Goal: Check status: Check status

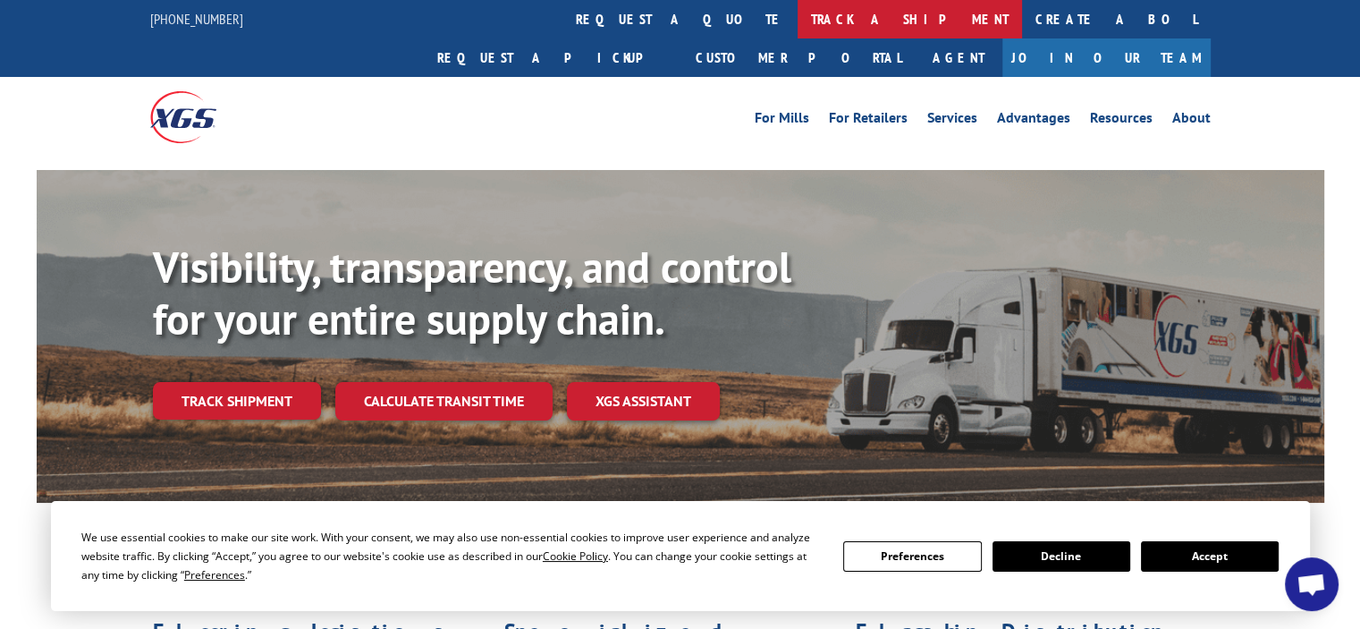
click at [797, 13] on link "track a shipment" at bounding box center [909, 19] width 224 height 38
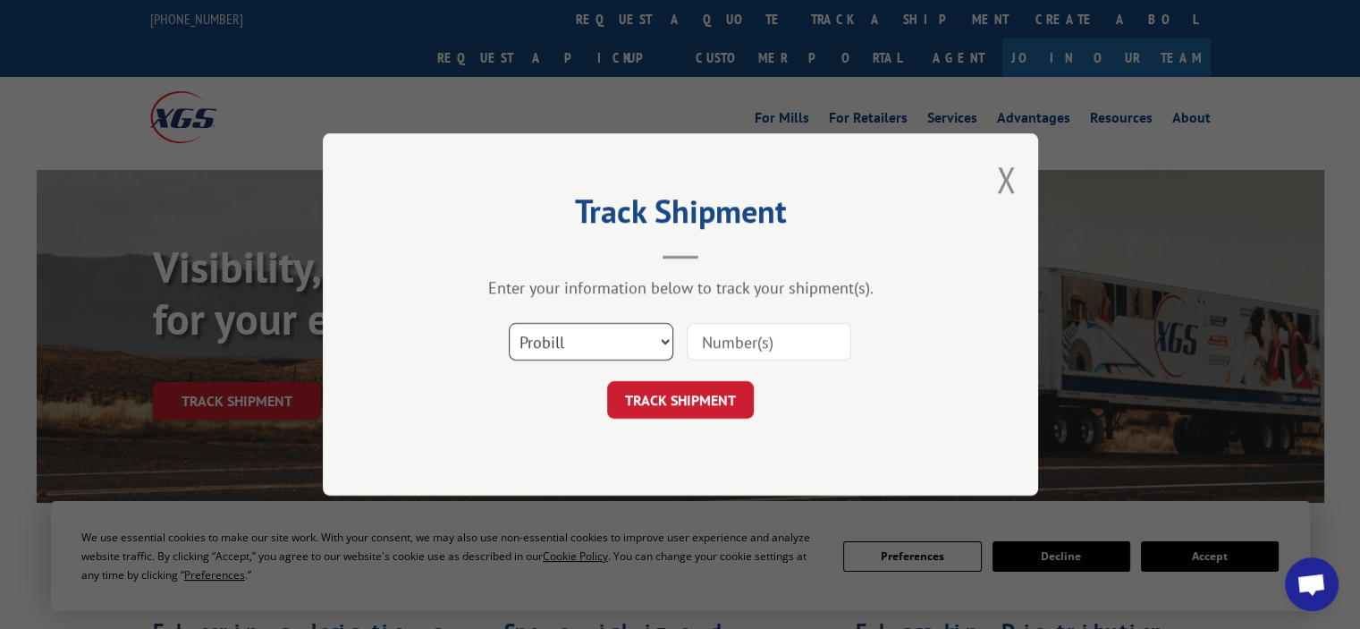
click at [662, 335] on select "Select category... Probill BOL PO" at bounding box center [591, 342] width 165 height 38
select select "po"
click at [509, 323] on select "Select category... Probill BOL PO" at bounding box center [591, 342] width 165 height 38
click at [775, 335] on input at bounding box center [769, 342] width 165 height 38
type input "1252874"
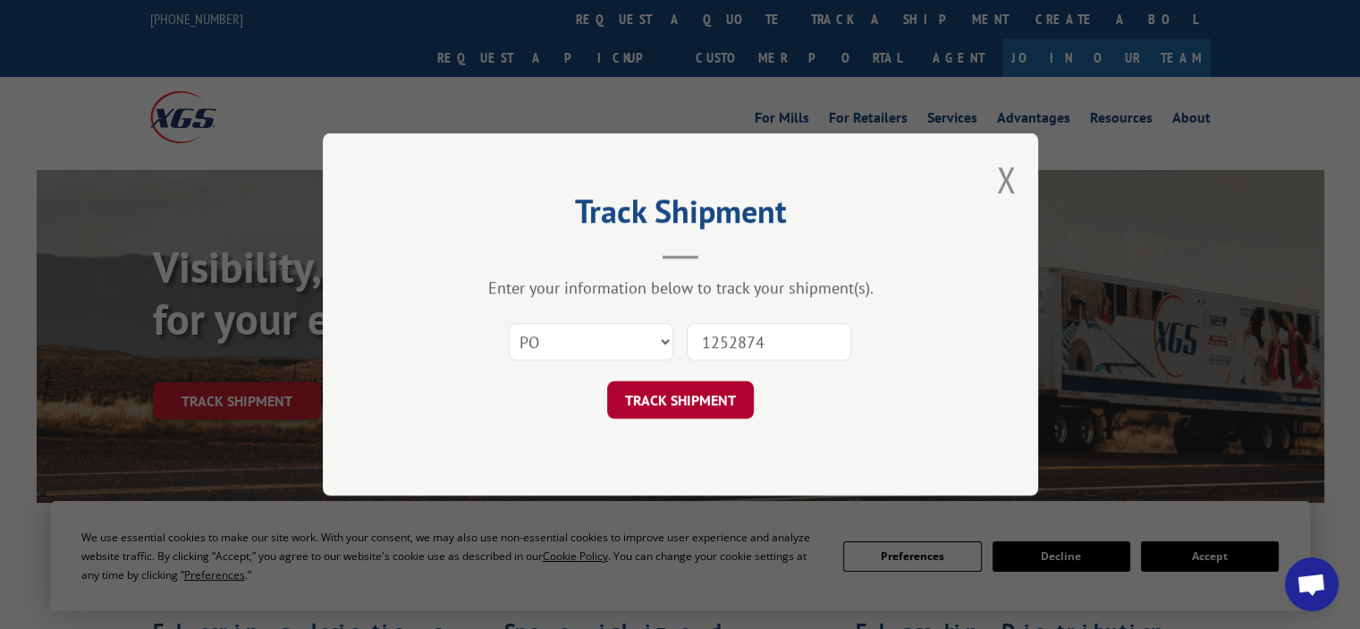
click at [724, 393] on button "TRACK SHIPMENT" at bounding box center [680, 400] width 147 height 38
click at [724, 393] on div "Track Shipment Enter your information below to track your shipment(s). Select c…" at bounding box center [680, 314] width 715 height 362
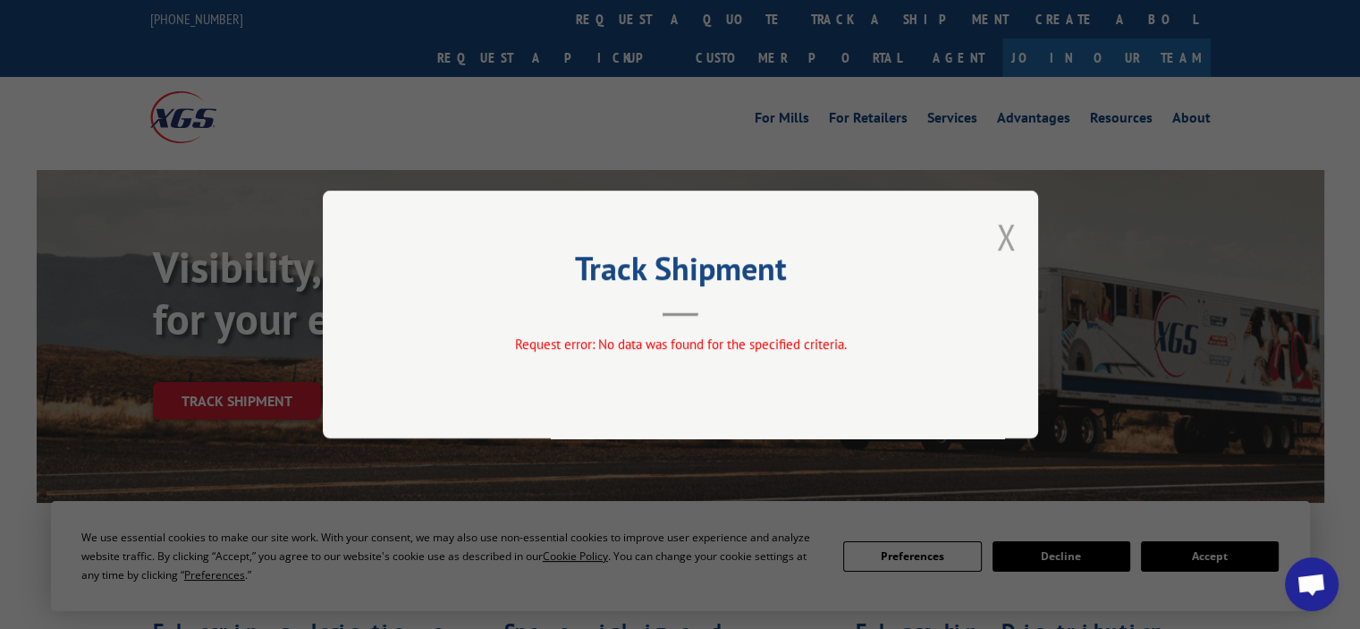
click at [1014, 236] on button "Close modal" at bounding box center [1006, 236] width 20 height 47
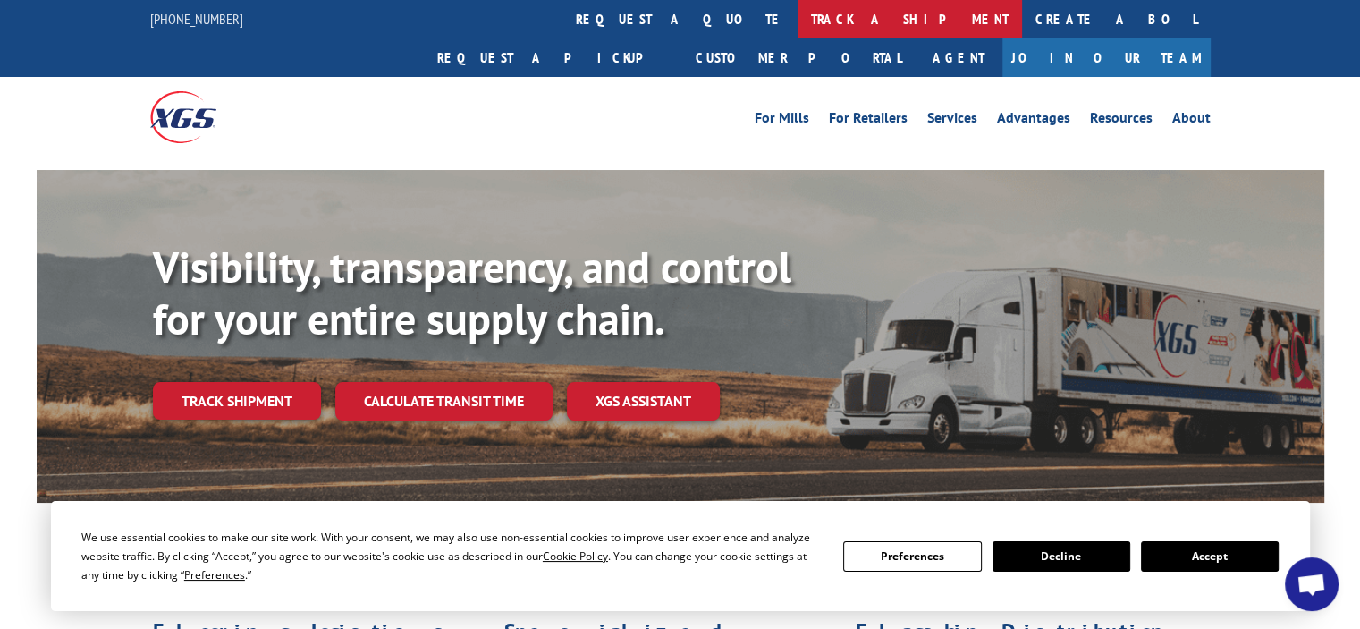
click at [797, 10] on link "track a shipment" at bounding box center [909, 19] width 224 height 38
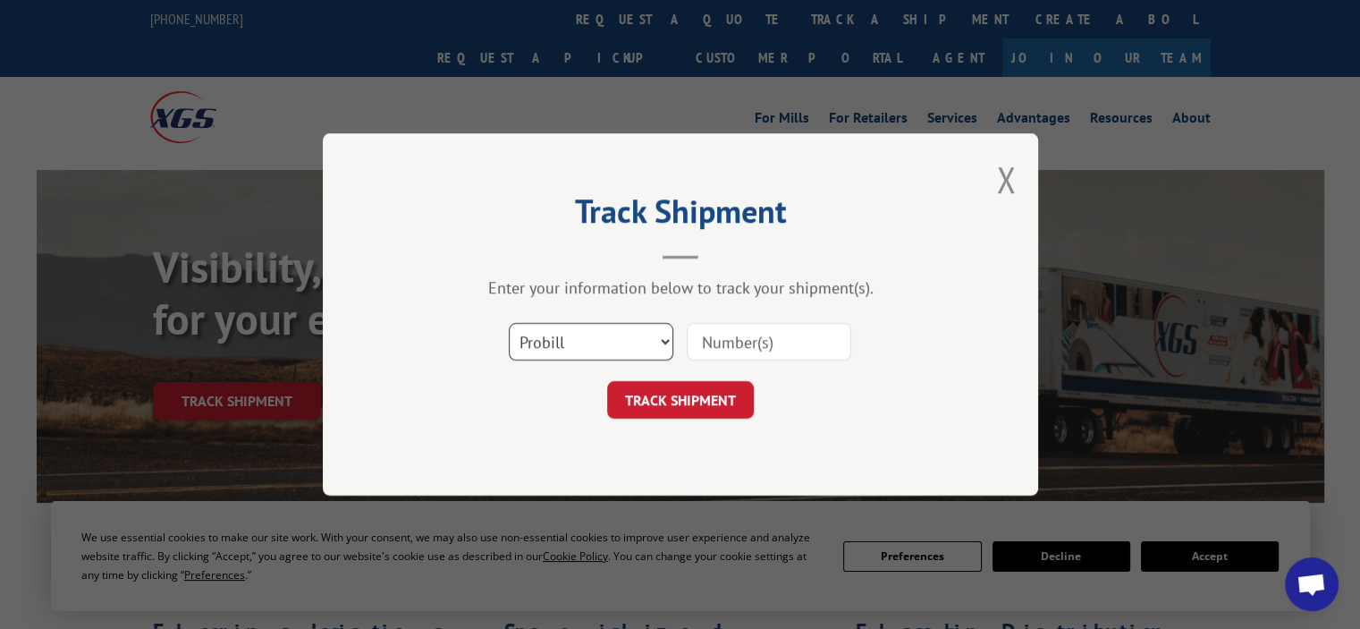
click at [665, 342] on select "Select category... Probill BOL PO" at bounding box center [591, 342] width 165 height 38
select select "po"
click at [509, 323] on select "Select category... Probill BOL PO" at bounding box center [591, 342] width 165 height 38
click at [769, 337] on input at bounding box center [769, 342] width 165 height 38
type input "90392-A"
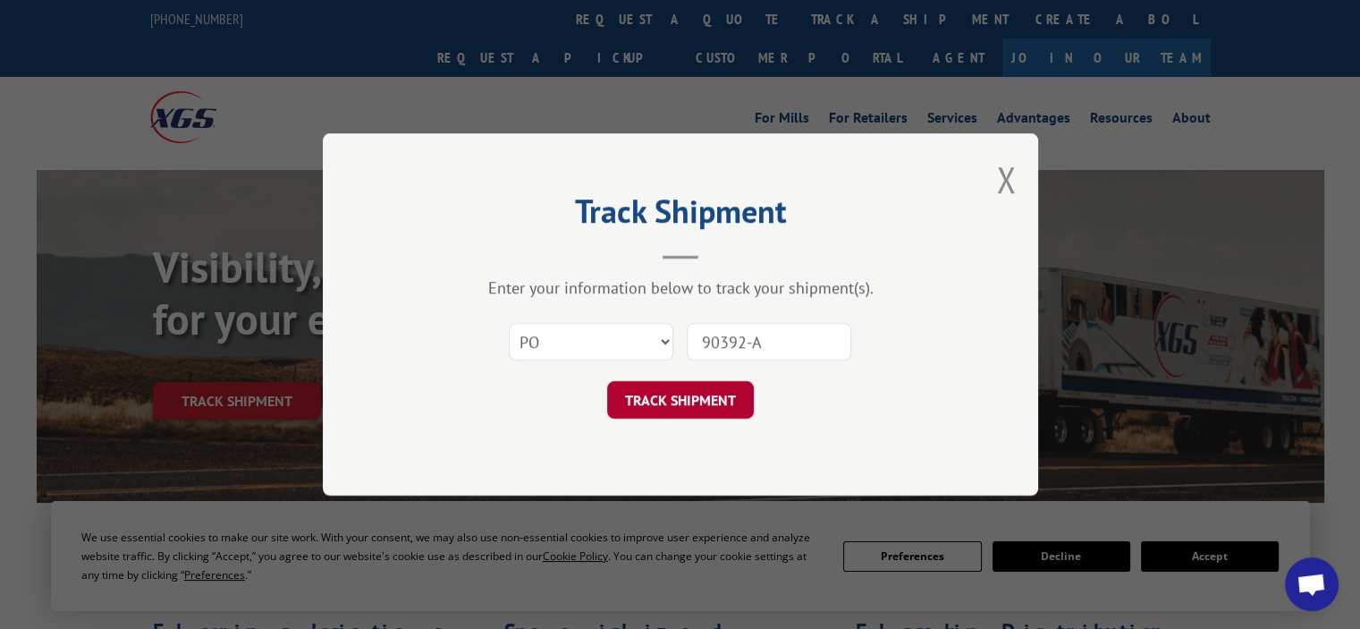
click at [703, 404] on button "TRACK SHIPMENT" at bounding box center [680, 400] width 147 height 38
